Goal: Navigation & Orientation: Find specific page/section

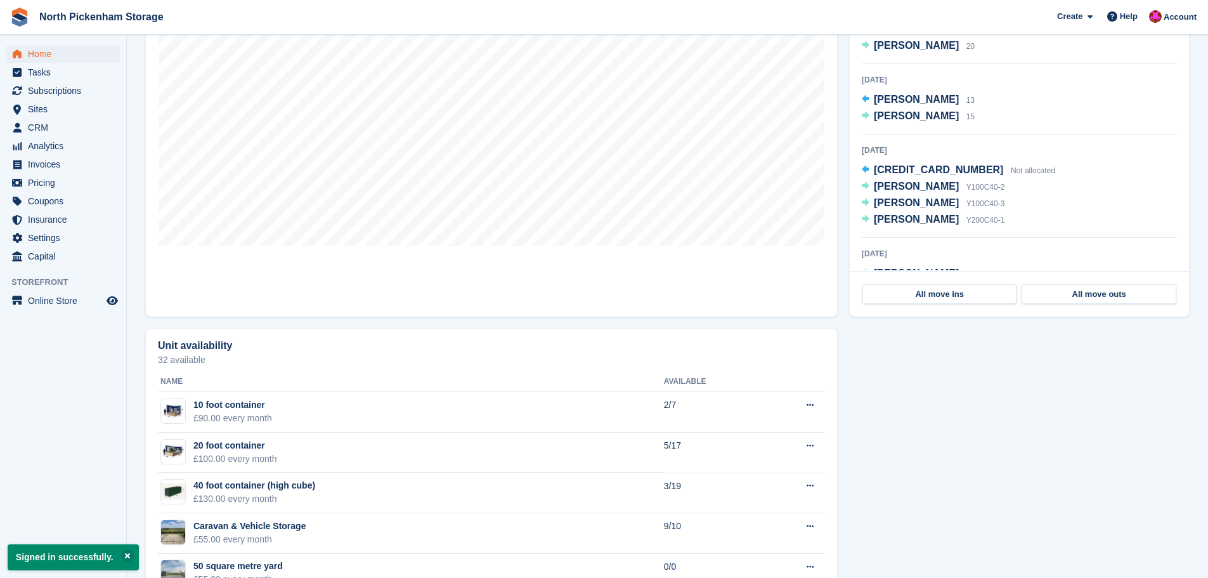
scroll to position [571, 0]
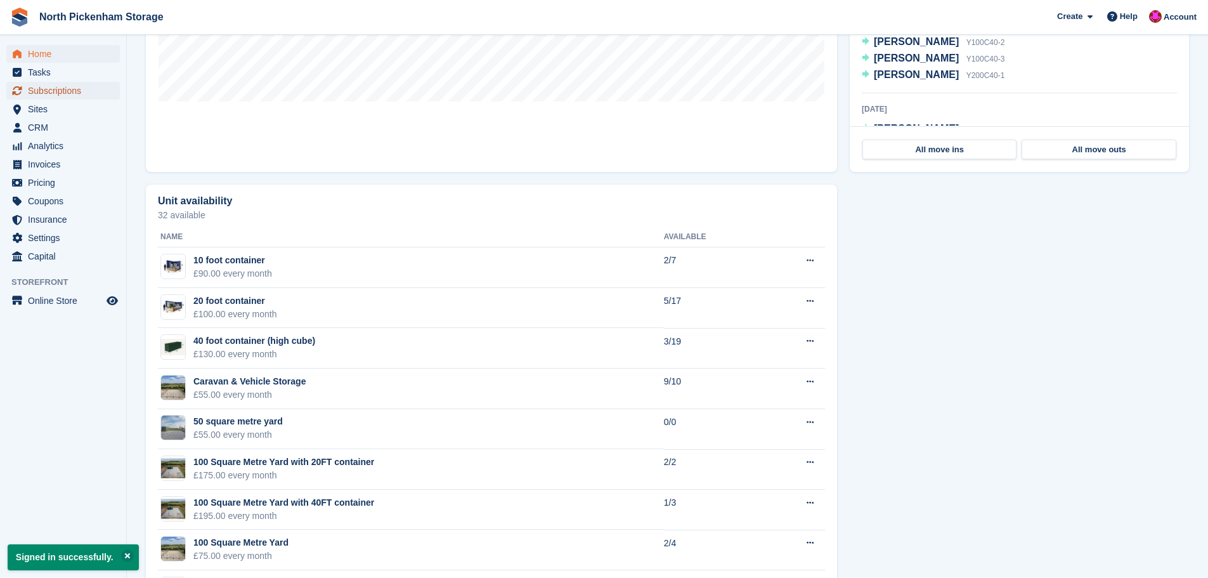
click at [78, 84] on span "Subscriptions" at bounding box center [66, 91] width 76 height 18
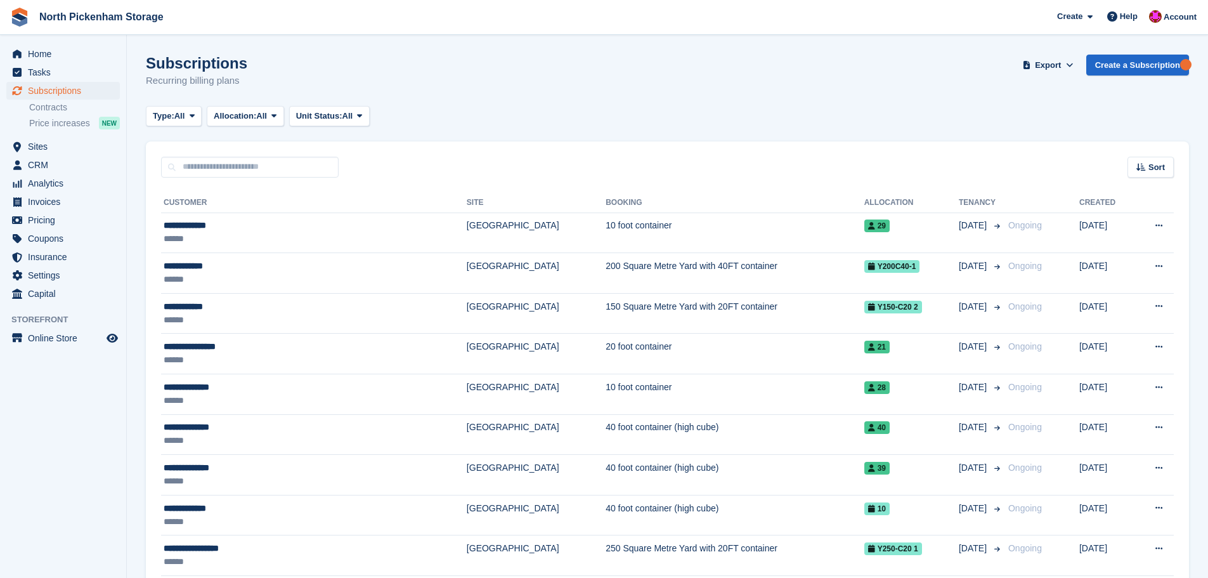
click at [64, 277] on span "Settings" at bounding box center [66, 275] width 76 height 18
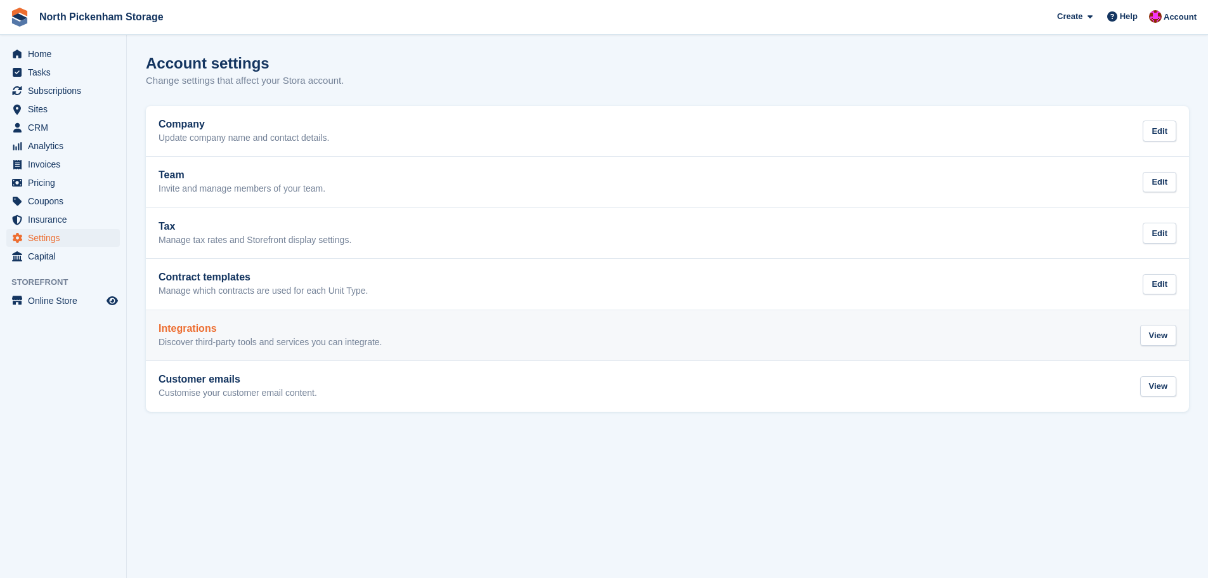
click at [394, 346] on div "Integrations Discover third-party tools and services you can integrate. View" at bounding box center [668, 335] width 1018 height 25
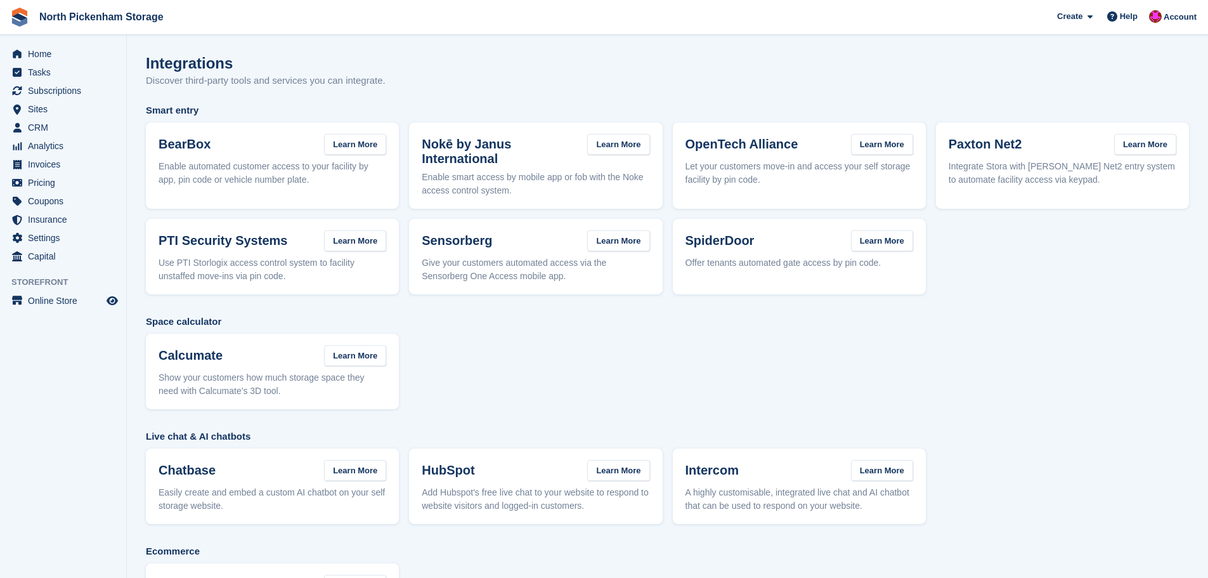
drag, startPoint x: 254, startPoint y: 167, endPoint x: 284, endPoint y: 183, distance: 34.1
click at [284, 183] on p "Enable automated customer access to your facility by app, pin code or vehicle n…" at bounding box center [273, 173] width 228 height 27
click at [49, 298] on span "Online Store" at bounding box center [66, 301] width 76 height 18
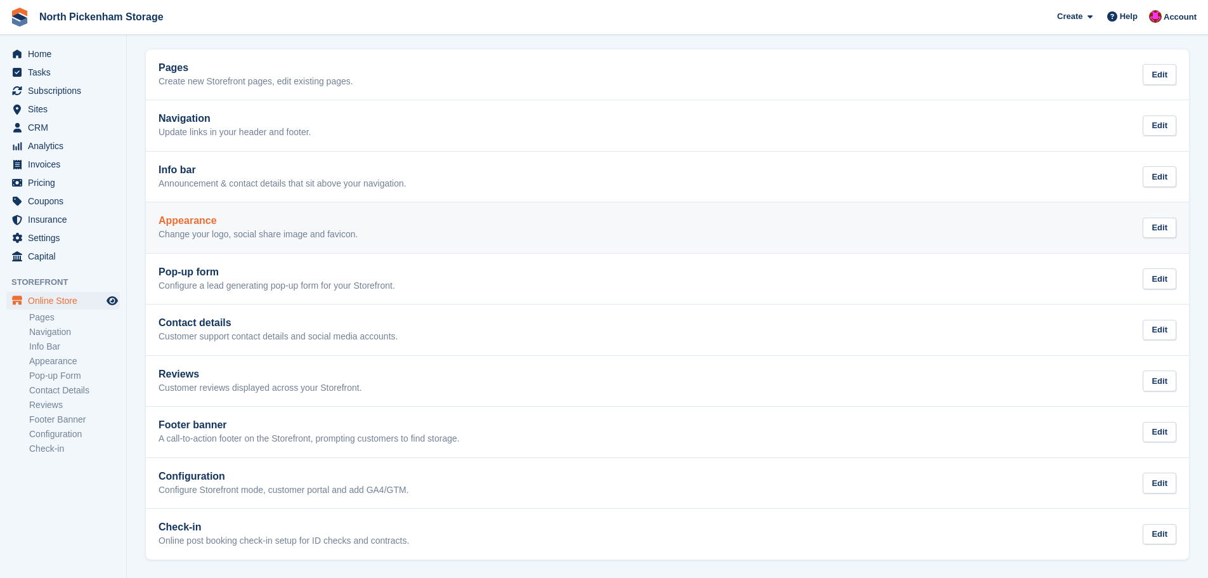
scroll to position [57, 0]
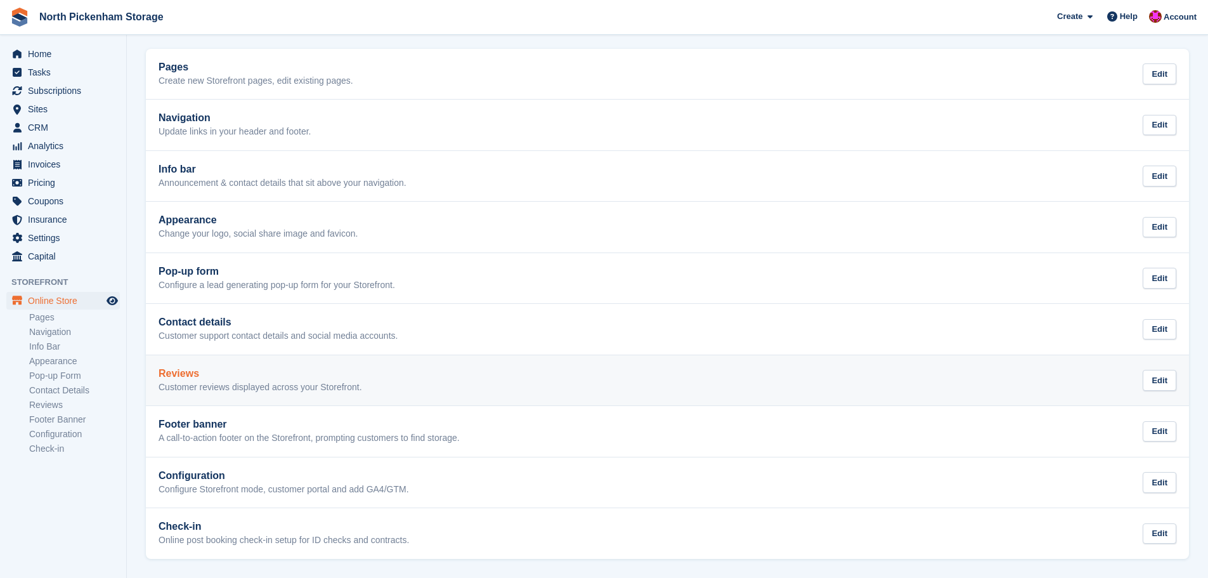
click at [297, 374] on h2 "Reviews" at bounding box center [261, 373] width 204 height 11
